Goal: Information Seeking & Learning: Check status

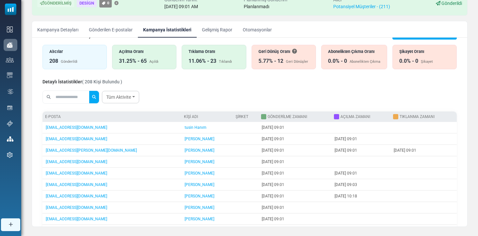
scroll to position [15, 0]
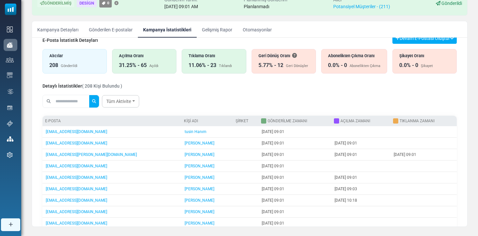
click at [130, 33] on link "Gönderilen E-postalar" at bounding box center [111, 29] width 54 height 16
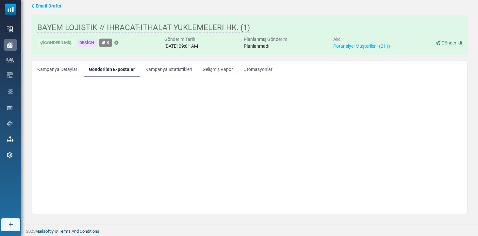
scroll to position [0, 0]
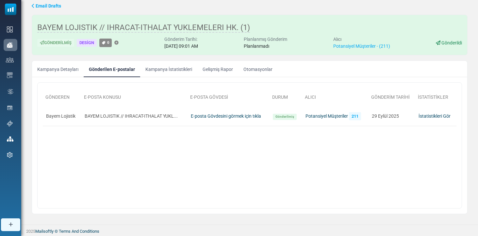
click at [160, 71] on link "Kampanya İstatistikleri" at bounding box center [168, 69] width 57 height 16
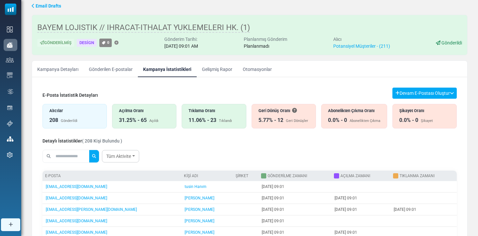
click at [66, 67] on link "Kampanya Detayları" at bounding box center [58, 69] width 52 height 16
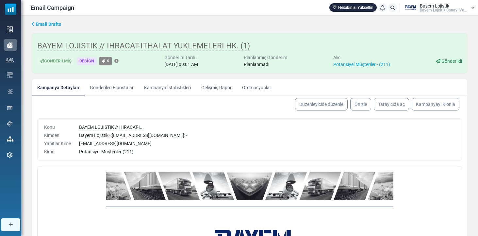
click at [123, 86] on link "Gönderilen E-postalar" at bounding box center [112, 87] width 54 height 16
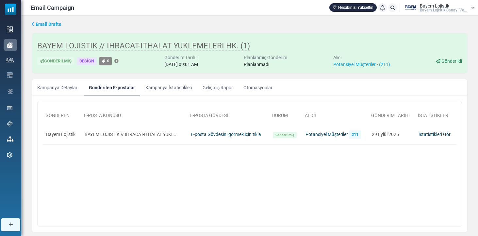
click at [173, 89] on link "Kampanya İstatistikleri" at bounding box center [168, 87] width 57 height 16
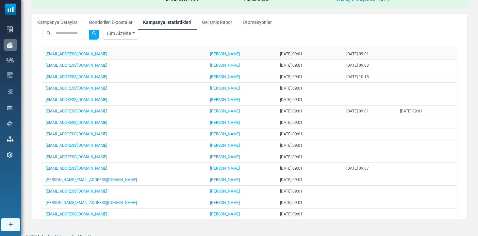
scroll to position [58, 0]
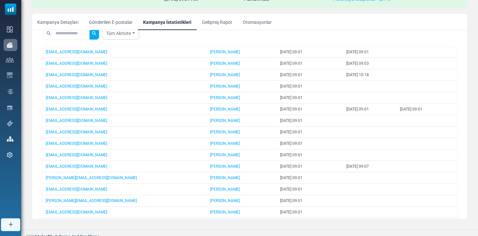
click at [76, 37] on input "text" at bounding box center [71, 33] width 35 height 12
type input "****"
click at [98, 33] on button "submit" at bounding box center [94, 33] width 10 height 12
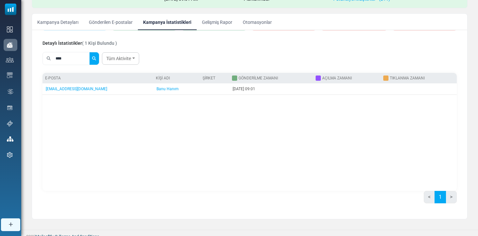
scroll to position [51, 0]
drag, startPoint x: 56, startPoint y: 56, endPoint x: 27, endPoint y: 56, distance: 28.8
click at [27, 56] on div "Email Drafts BAYEM LOJISTIK // IHRACAT-ITHALAT YUKLEMELERI HK. (1) Gönderilmiş …" at bounding box center [249, 90] width 457 height 280
click at [98, 59] on button "submit" at bounding box center [94, 58] width 10 height 12
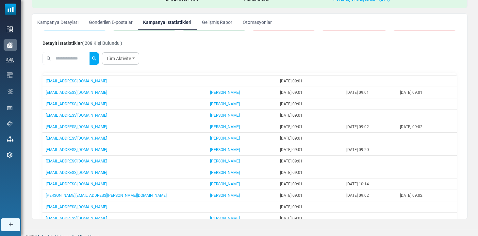
scroll to position [363, 0]
click at [98, 59] on button "submit" at bounding box center [94, 58] width 10 height 12
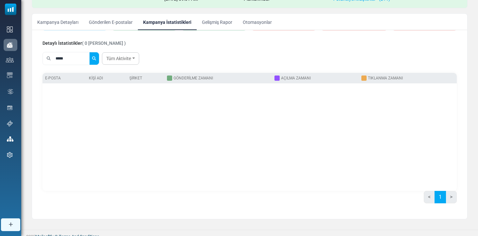
click at [98, 59] on button "submit" at bounding box center [94, 58] width 10 height 12
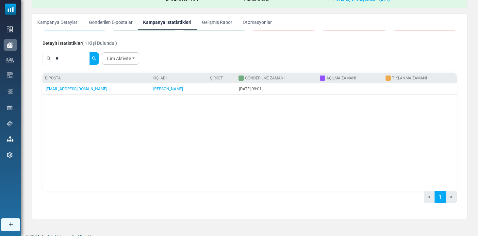
type input "*"
click at [98, 59] on button "submit" at bounding box center [94, 58] width 10 height 12
type input "*"
click at [98, 59] on button "submit" at bounding box center [94, 58] width 10 height 12
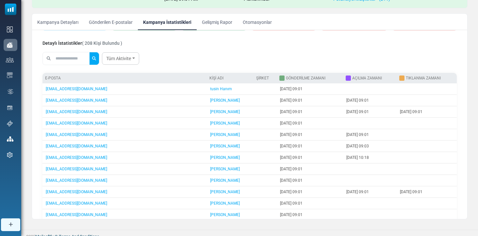
type input "*"
click at [98, 59] on button "submit" at bounding box center [94, 58] width 10 height 12
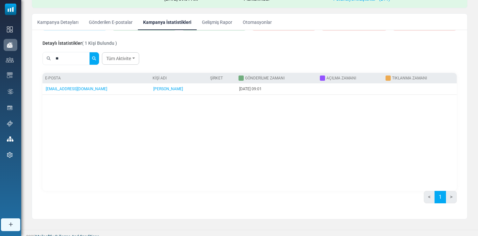
type input "*"
click at [98, 59] on button "submit" at bounding box center [94, 58] width 10 height 12
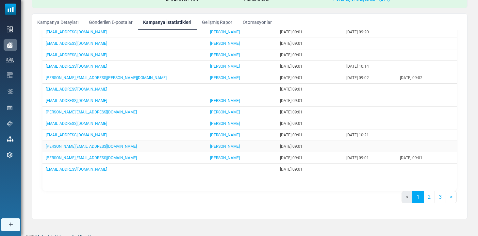
scroll to position [122, 0]
click at [426, 196] on link "2" at bounding box center [429, 197] width 11 height 12
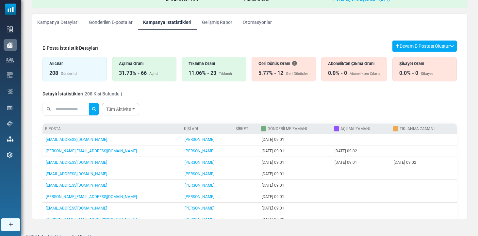
scroll to position [0, 0]
click at [140, 77] on div "Açılma Oranı 31.73% - 66 Açıldı" at bounding box center [144, 69] width 64 height 25
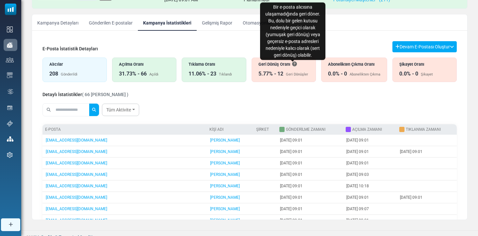
click at [293, 64] on icon "Bir e-posta alıcısına ulaşamadığında geri döner. Bu, dolu bir gelen kutusu nede…" at bounding box center [294, 64] width 5 height 5
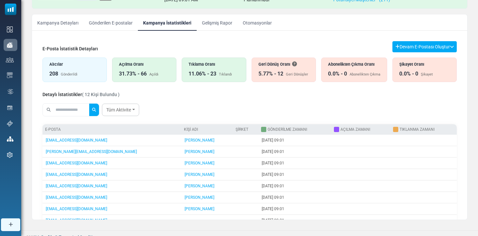
click at [227, 71] on div "11.06% - 23 Tıklandı" at bounding box center [214, 74] width 51 height 8
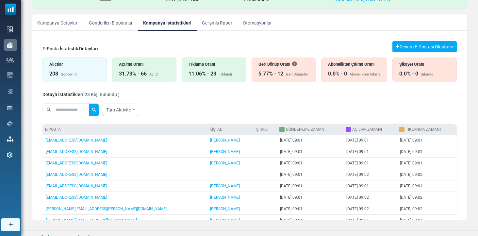
click at [150, 72] on div "Açıldı" at bounding box center [153, 75] width 9 height 6
